Goal: Transaction & Acquisition: Book appointment/travel/reservation

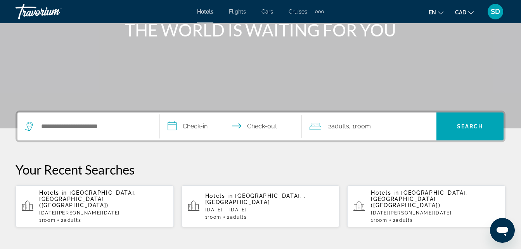
scroll to position [139, 0]
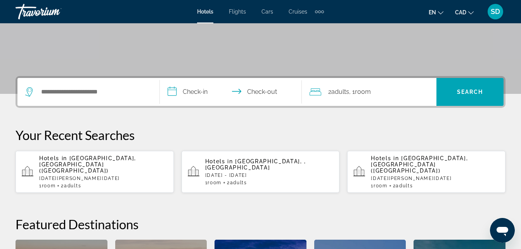
click at [106, 176] on p "[DATE][PERSON_NAME][DATE]" at bounding box center [103, 178] width 128 height 5
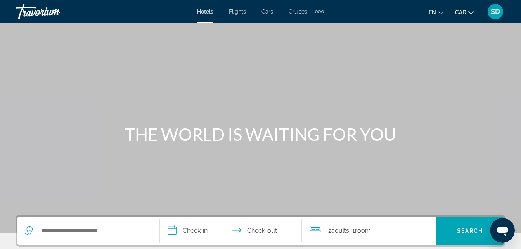
scroll to position [218, 0]
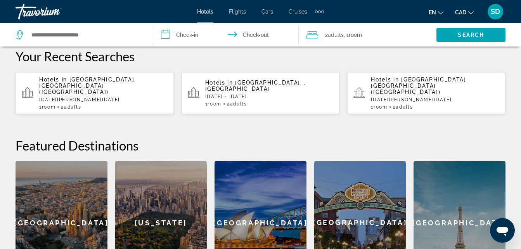
click at [102, 97] on p "[DATE][PERSON_NAME][DATE]" at bounding box center [103, 99] width 128 height 5
